Goal: Book appointment/travel/reservation

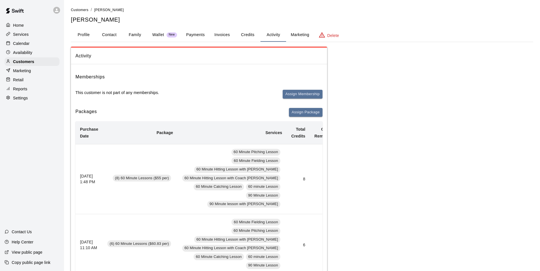
scroll to position [85, 0]
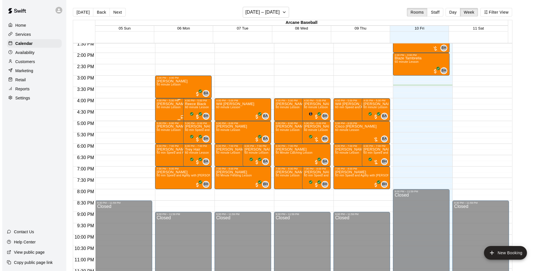
scroll to position [311, 0]
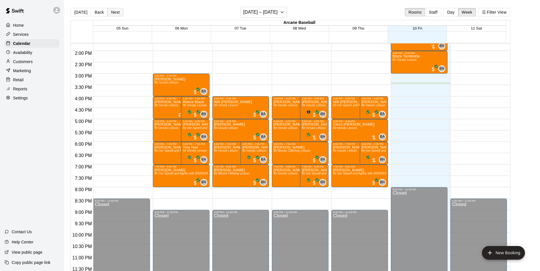
click at [114, 11] on button "Next" at bounding box center [115, 12] width 16 height 9
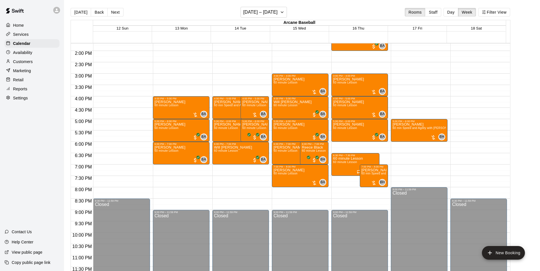
click at [158, 166] on div "12:00 AM – 9:00 AM Closed 4:00 PM – 5:00 PM [PERSON_NAME] 60 minute Lesson BA 0…" at bounding box center [181, 5] width 57 height 546
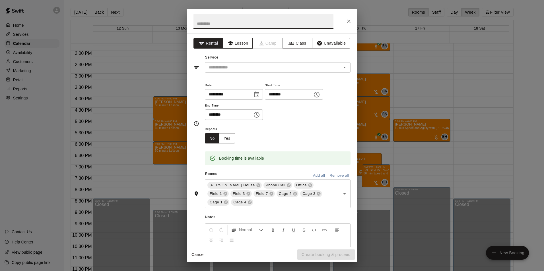
click at [242, 44] on button "Lesson" at bounding box center [238, 43] width 30 height 11
click at [245, 71] on input "text" at bounding box center [269, 67] width 125 height 7
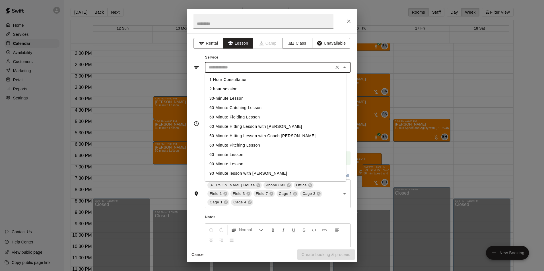
click at [221, 154] on li "60 minute Lesson" at bounding box center [275, 154] width 141 height 9
type input "**********"
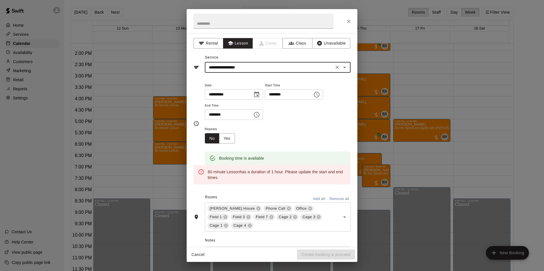
click at [212, 116] on input "********" at bounding box center [227, 115] width 44 height 11
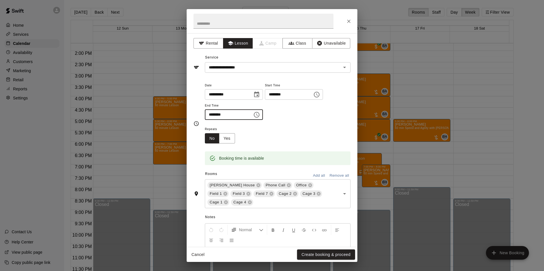
type input "********"
click at [335, 176] on button "Remove all" at bounding box center [339, 176] width 22 height 9
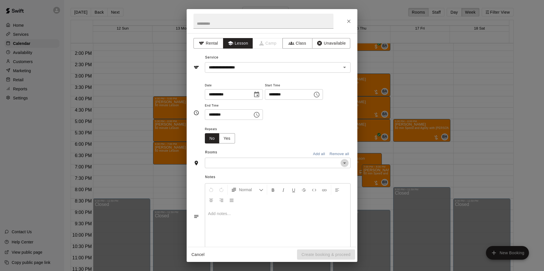
click at [341, 162] on icon "Open" at bounding box center [344, 163] width 7 height 7
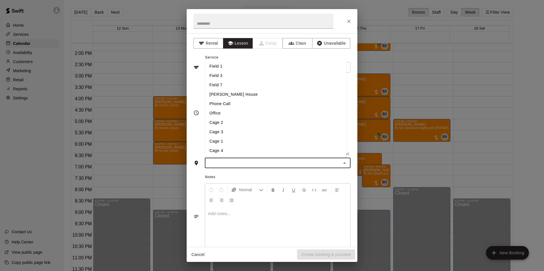
click at [217, 96] on li "[PERSON_NAME] House" at bounding box center [275, 94] width 141 height 9
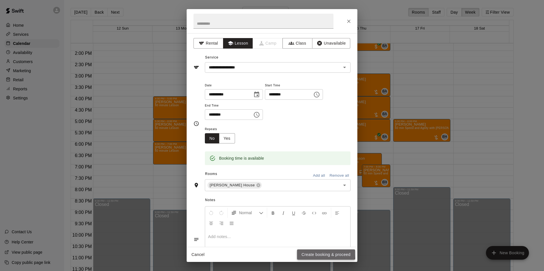
click at [312, 254] on button "Create booking & proceed" at bounding box center [326, 255] width 58 height 11
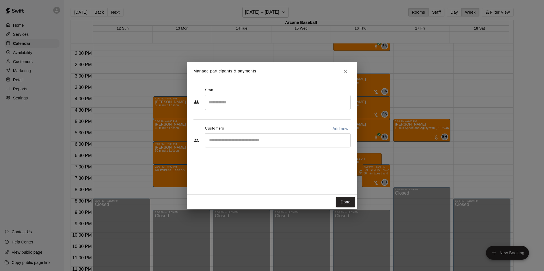
click at [223, 107] on input "Search staff" at bounding box center [277, 103] width 141 height 10
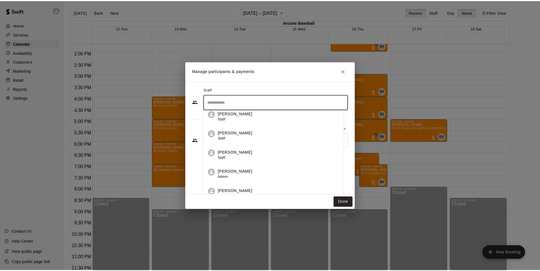
scroll to position [10, 0]
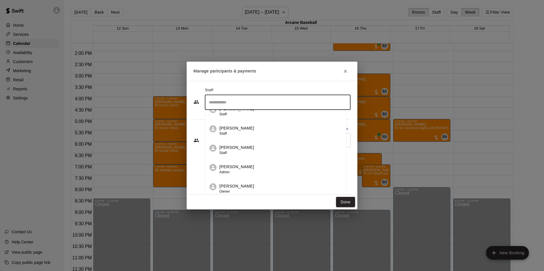
click at [233, 182] on li "[PERSON_NAME] Owner" at bounding box center [275, 187] width 141 height 19
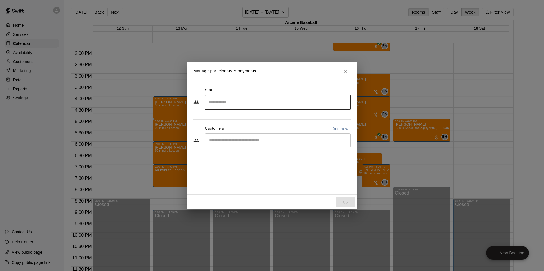
click at [211, 138] on input "Start typing to search customers..." at bounding box center [277, 141] width 141 height 6
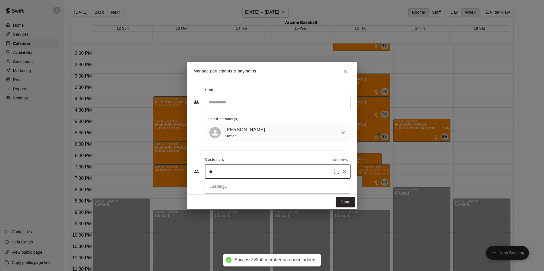
type input "***"
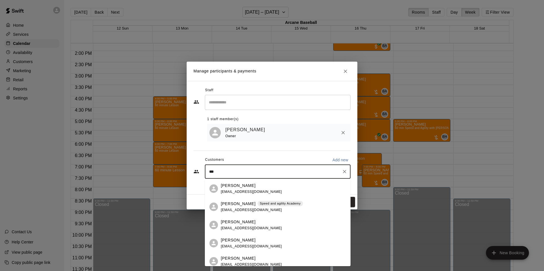
click at [229, 209] on span "[EMAIL_ADDRESS][DOMAIN_NAME]" at bounding box center [251, 210] width 61 height 4
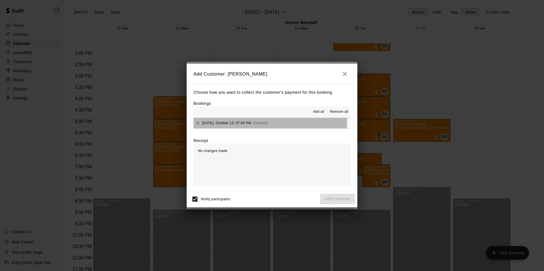
click at [226, 119] on button "[DATE], October 13: 07:00 PM (Current)" at bounding box center [271, 123] width 157 height 11
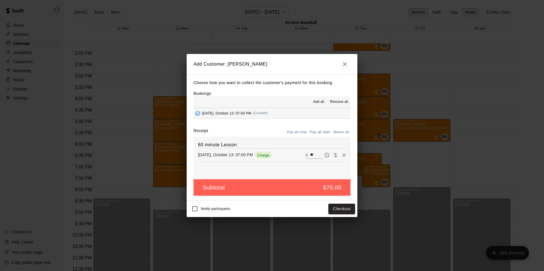
click at [340, 129] on button "Waive all" at bounding box center [341, 132] width 19 height 9
type input "*"
click at [322, 131] on button "Pay all later" at bounding box center [320, 132] width 24 height 9
click at [337, 129] on button "Waive all" at bounding box center [341, 132] width 19 height 9
click at [298, 134] on button "Pay all now" at bounding box center [296, 132] width 23 height 9
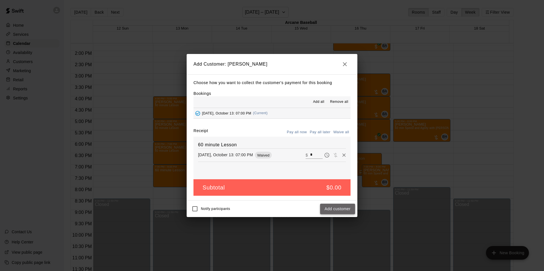
click at [325, 207] on button "Add customer" at bounding box center [337, 209] width 35 height 11
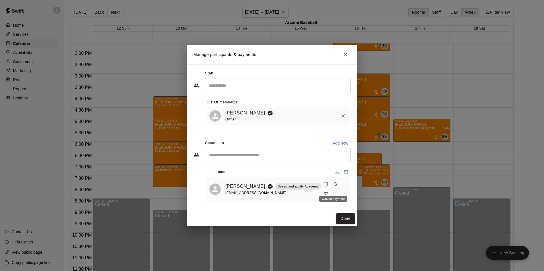
click at [333, 187] on span "Waived payment" at bounding box center [336, 184] width 10 height 5
click at [329, 192] on icon "Manage bookings & payment" at bounding box center [326, 195] width 6 height 6
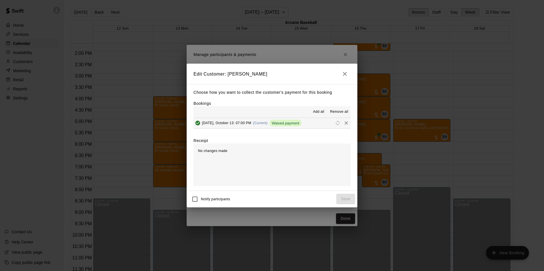
click at [344, 75] on icon "button" at bounding box center [345, 74] width 4 height 4
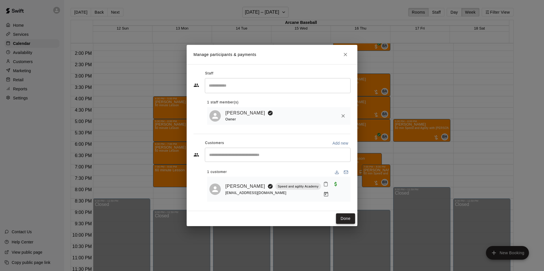
click at [341, 216] on button "Done" at bounding box center [345, 219] width 19 height 11
